Goal: Navigation & Orientation: Find specific page/section

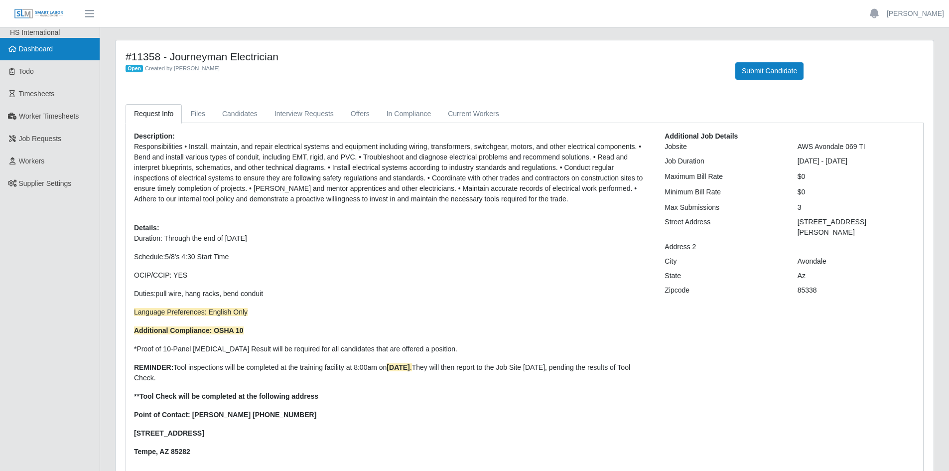
click at [41, 44] on link "Dashboard" at bounding box center [50, 49] width 100 height 22
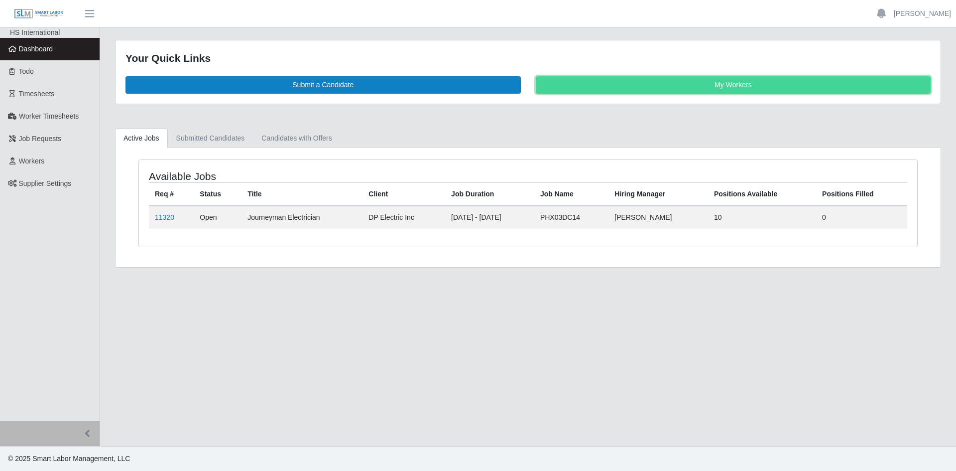
click at [708, 83] on link "My Workers" at bounding box center [734, 84] width 396 height 17
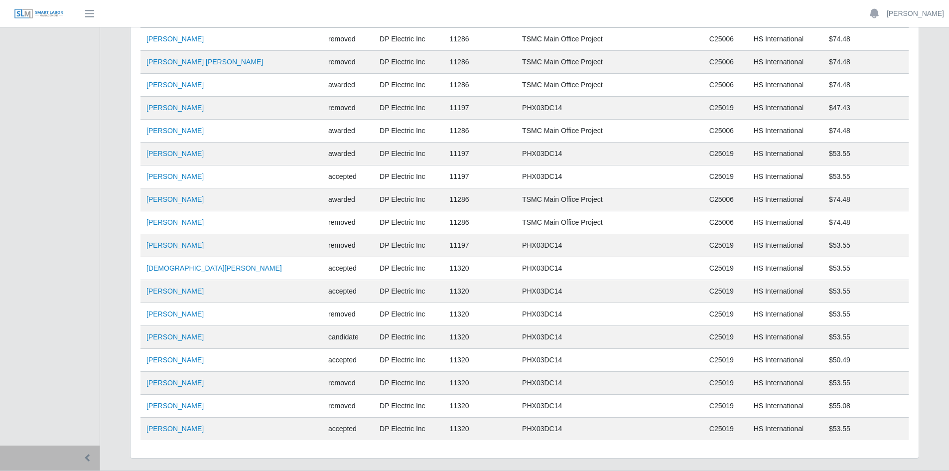
scroll to position [6855, 0]
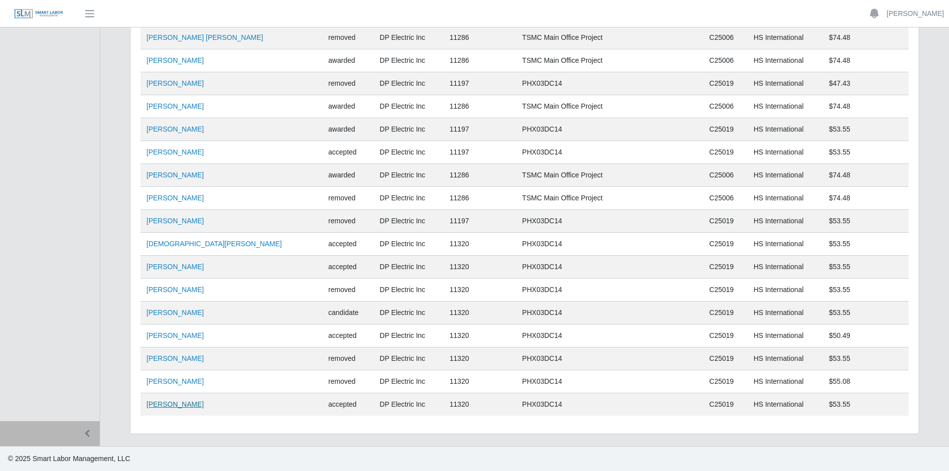
click at [174, 401] on link "[PERSON_NAME]" at bounding box center [174, 404] width 57 height 8
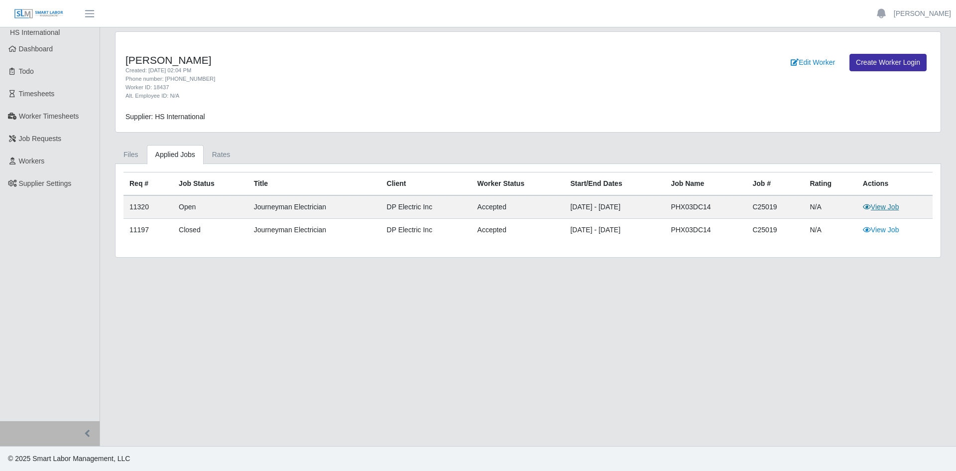
click at [888, 205] on link "View Job" at bounding box center [881, 207] width 36 height 8
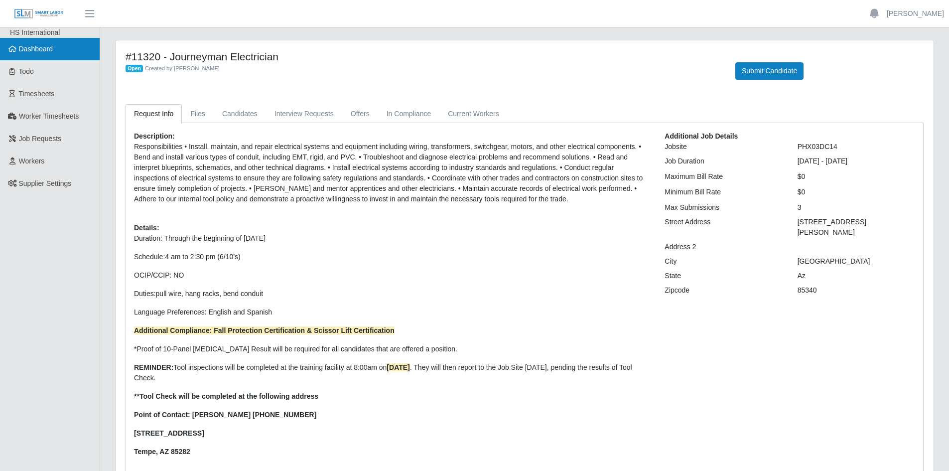
click at [40, 47] on span "Dashboard" at bounding box center [36, 49] width 34 height 8
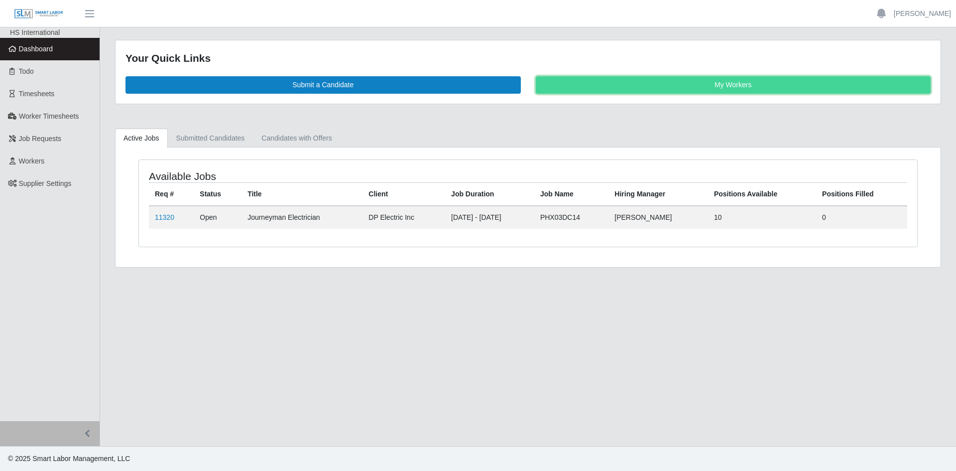
click at [737, 86] on link "My Workers" at bounding box center [734, 84] width 396 height 17
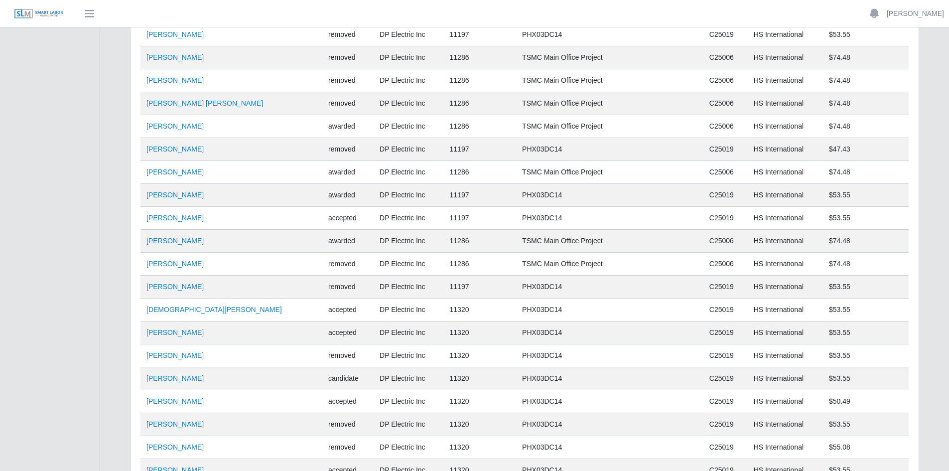
scroll to position [6855, 0]
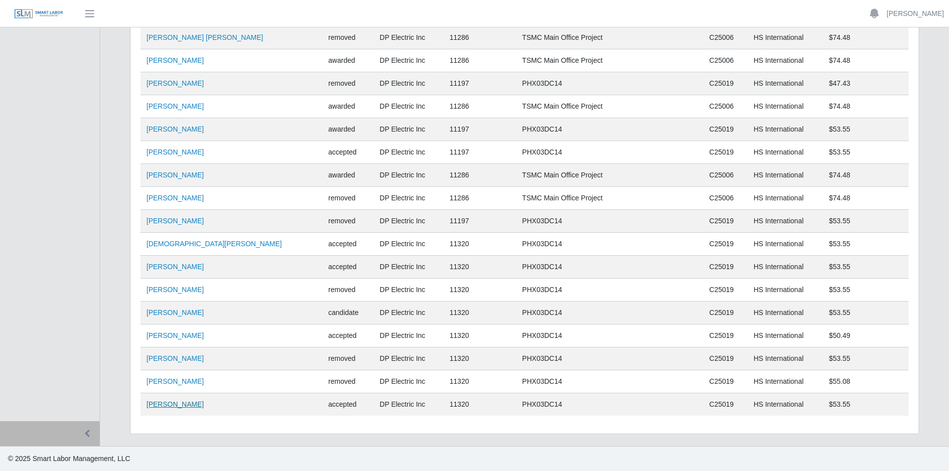
click at [174, 407] on link "[PERSON_NAME]" at bounding box center [174, 404] width 57 height 8
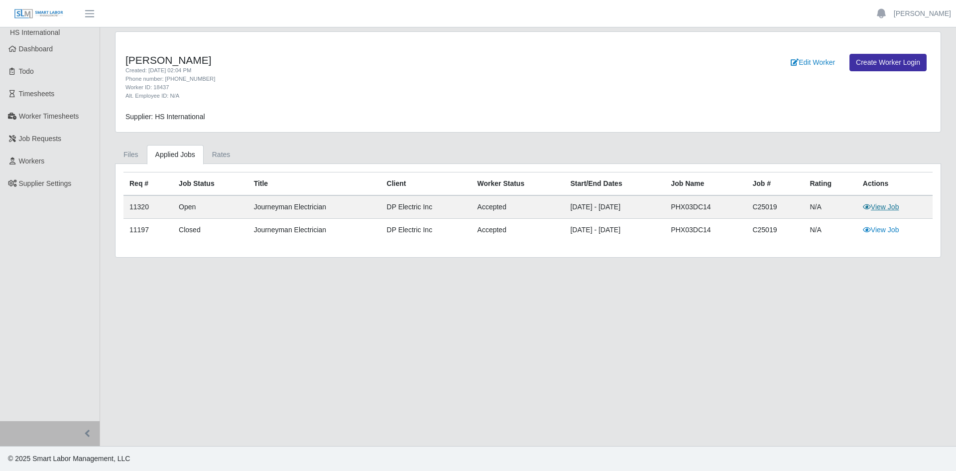
click at [888, 205] on link "View Job" at bounding box center [881, 207] width 36 height 8
